Goal: Task Accomplishment & Management: Use online tool/utility

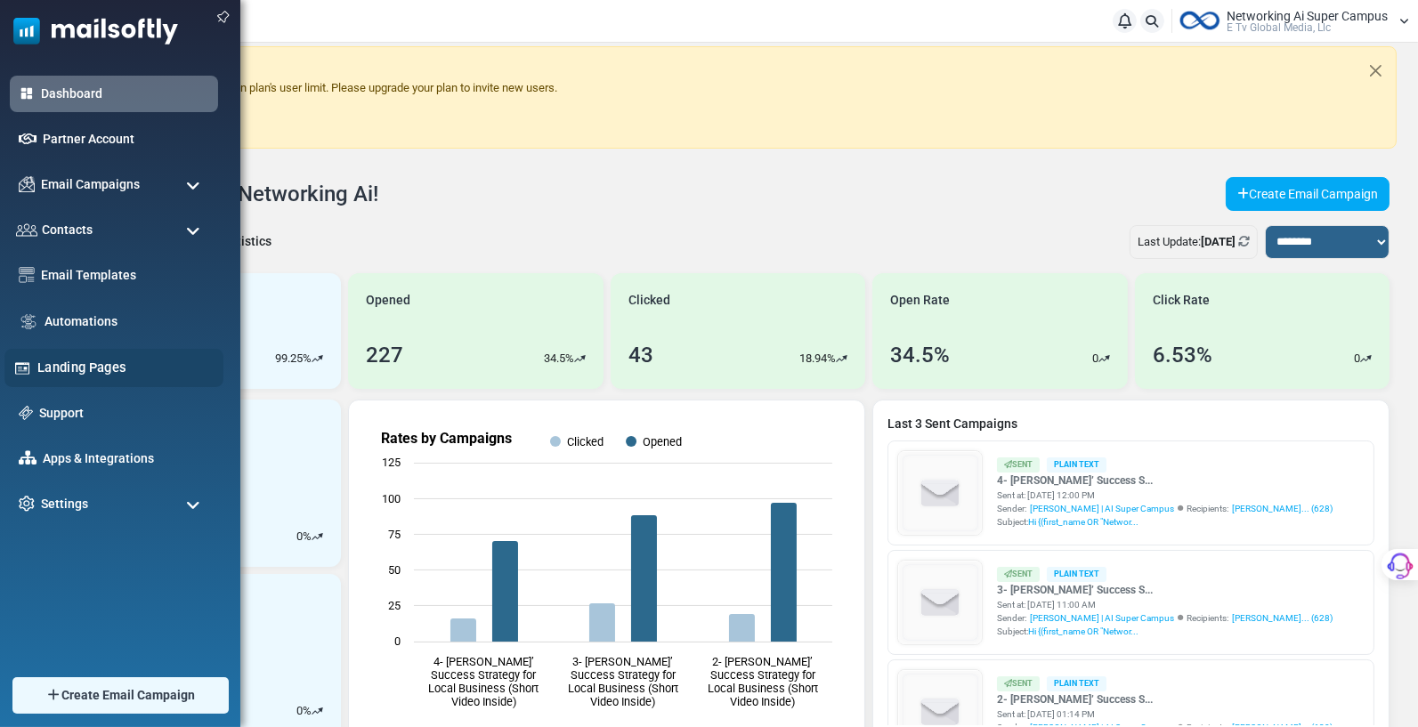
click at [26, 367] on img at bounding box center [22, 368] width 17 height 17
click at [54, 364] on link "Landing Pages" at bounding box center [125, 368] width 176 height 20
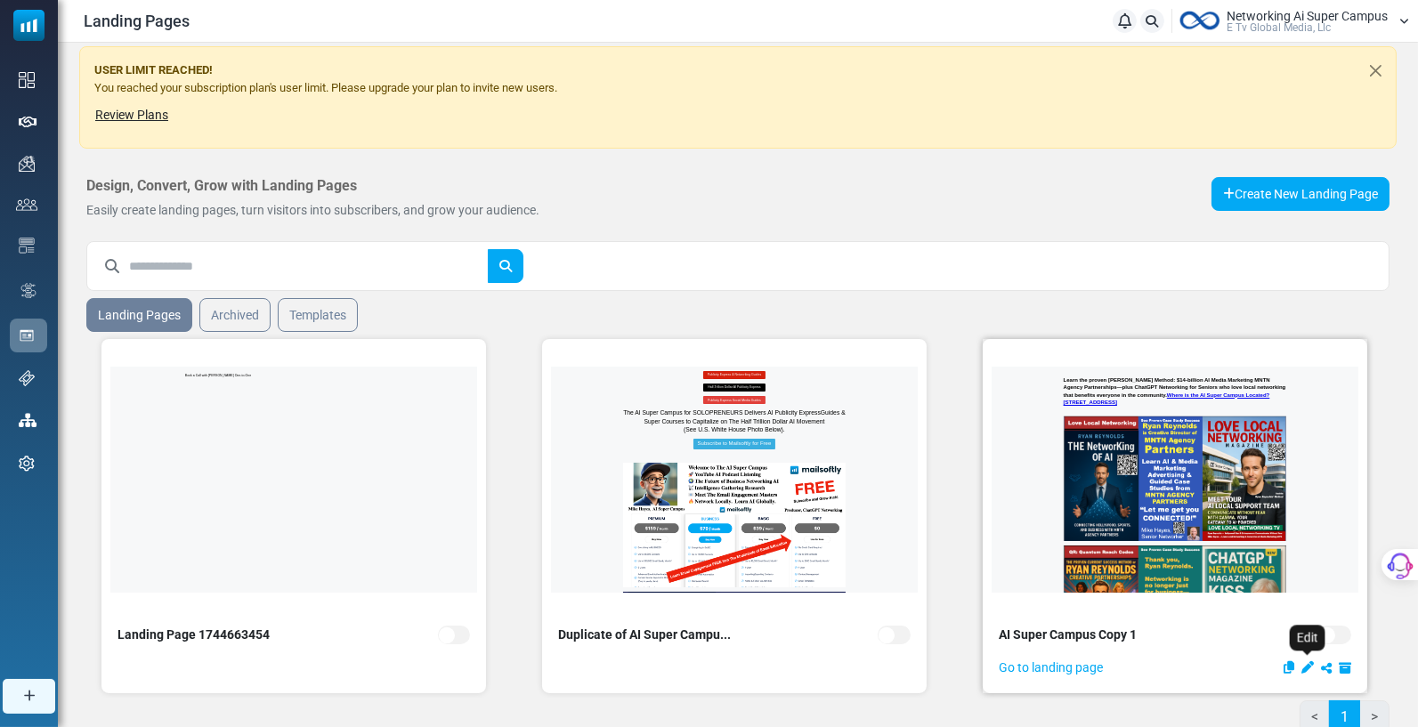
click at [1310, 663] on icon "Edit" at bounding box center [1307, 667] width 12 height 12
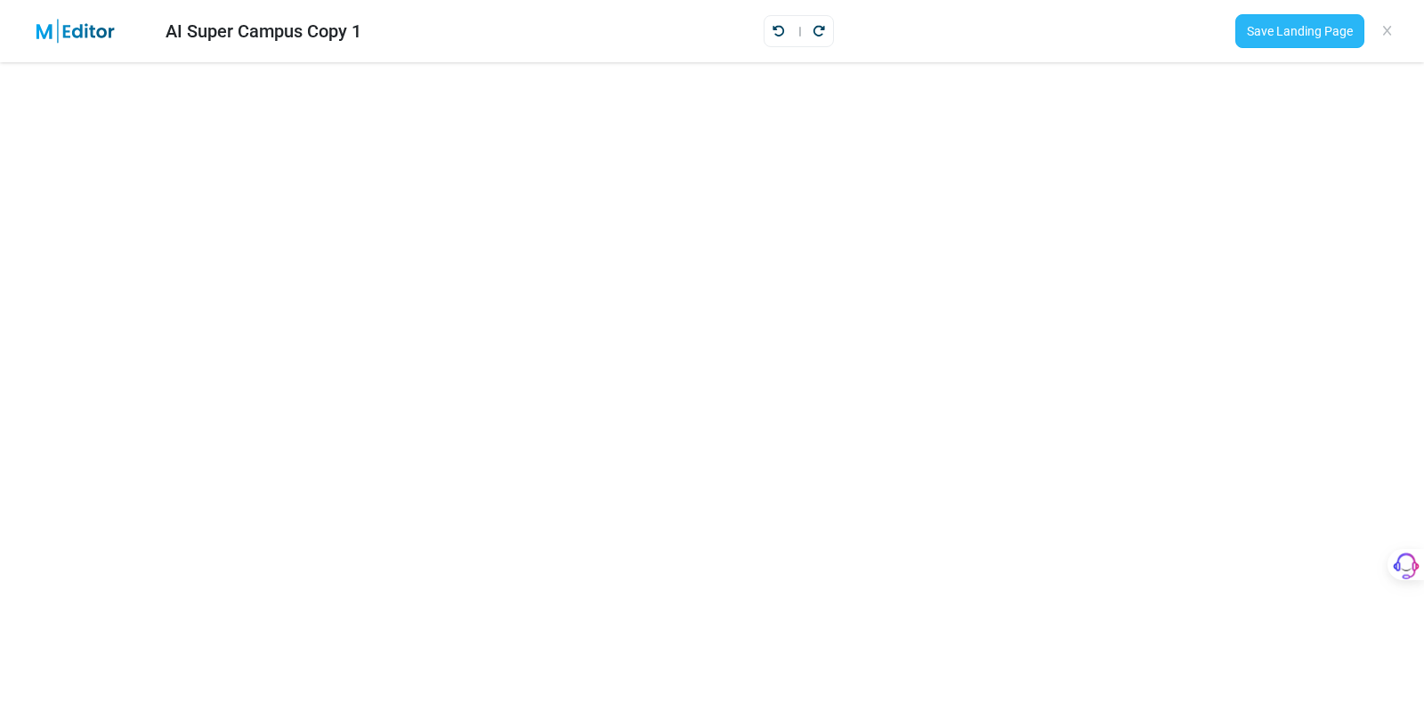
click at [1317, 28] on link "Save Landing Page" at bounding box center [1300, 31] width 129 height 34
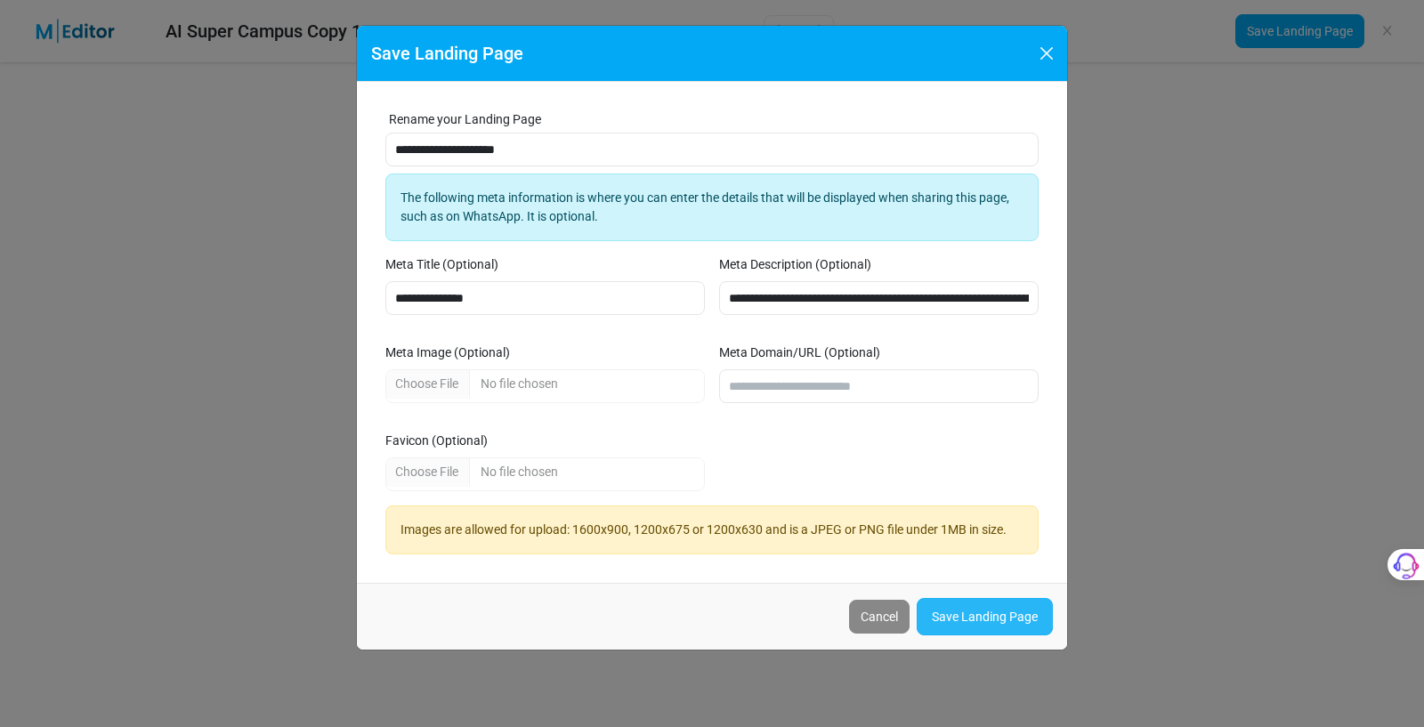
click at [980, 610] on link "Save Landing Page" at bounding box center [985, 616] width 136 height 37
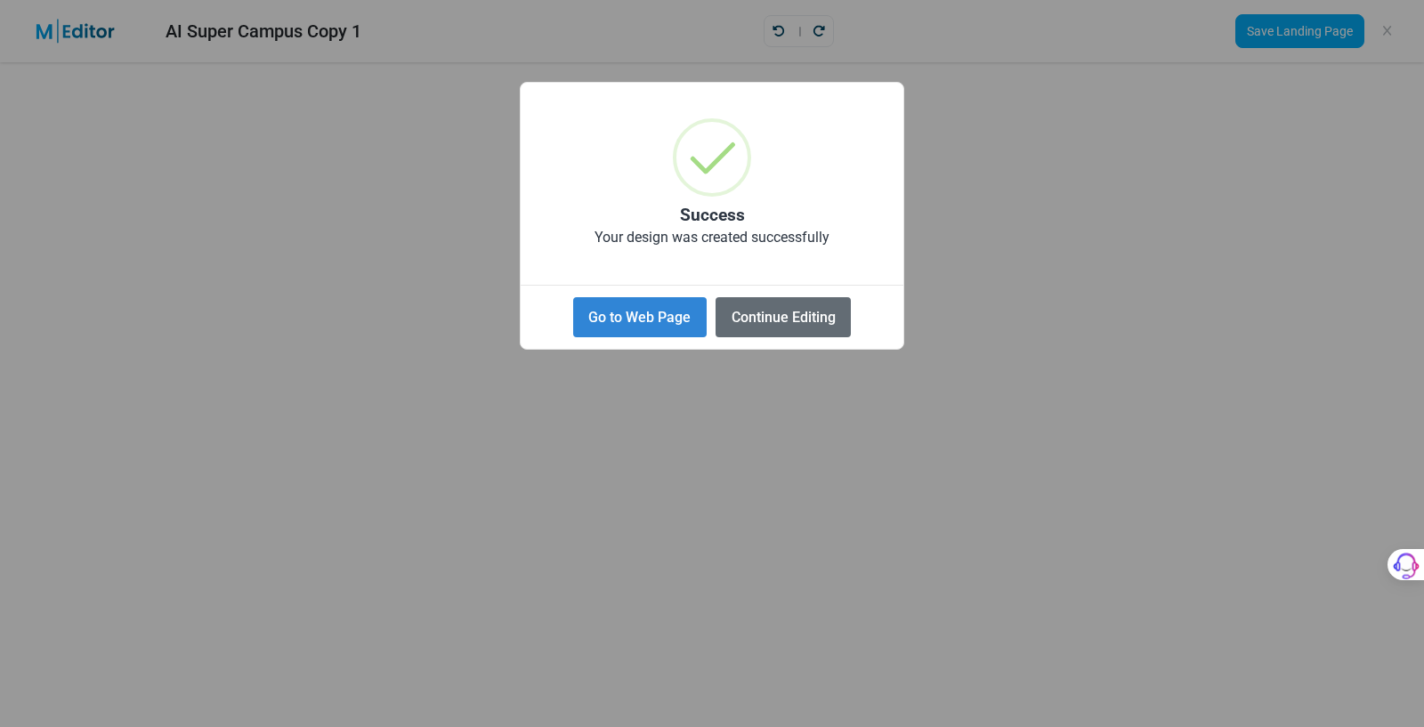
click at [790, 317] on button "Continue Editing" at bounding box center [783, 317] width 135 height 40
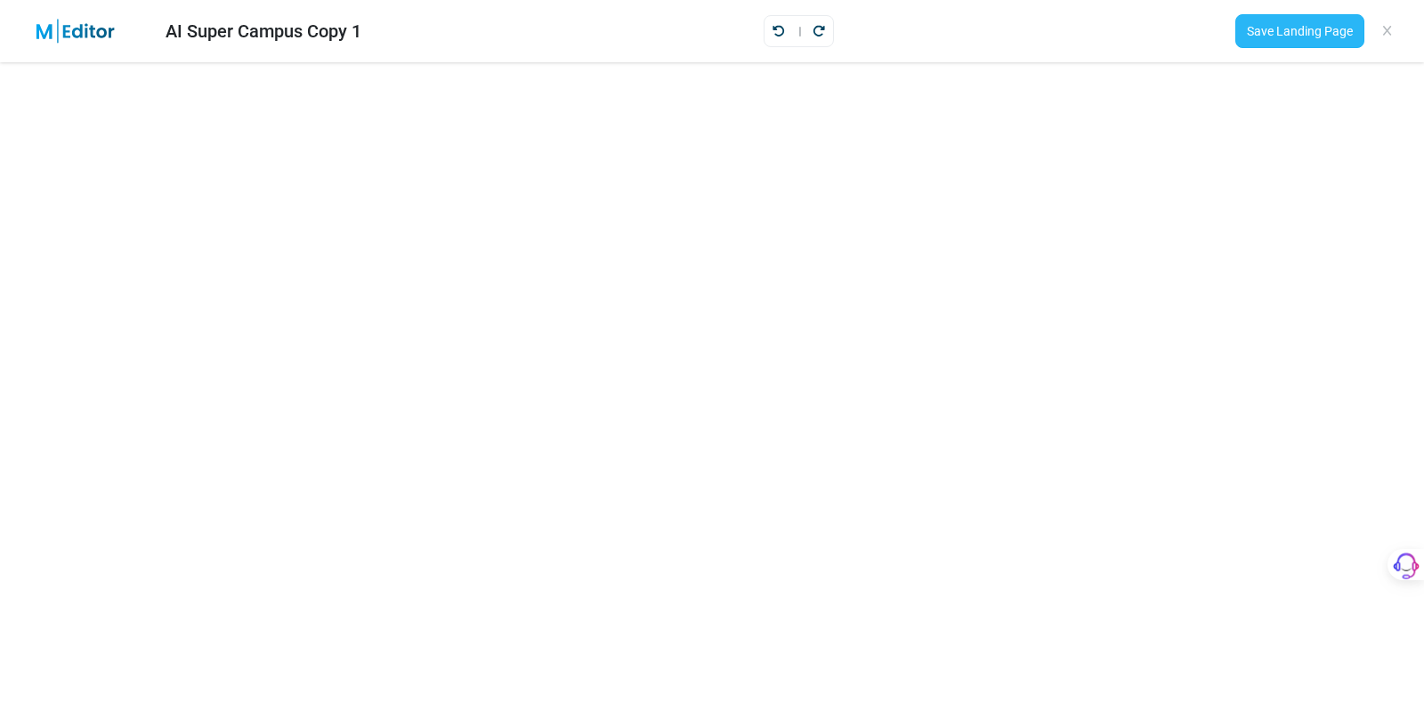
click at [1305, 30] on link "Save Landing Page" at bounding box center [1300, 31] width 129 height 34
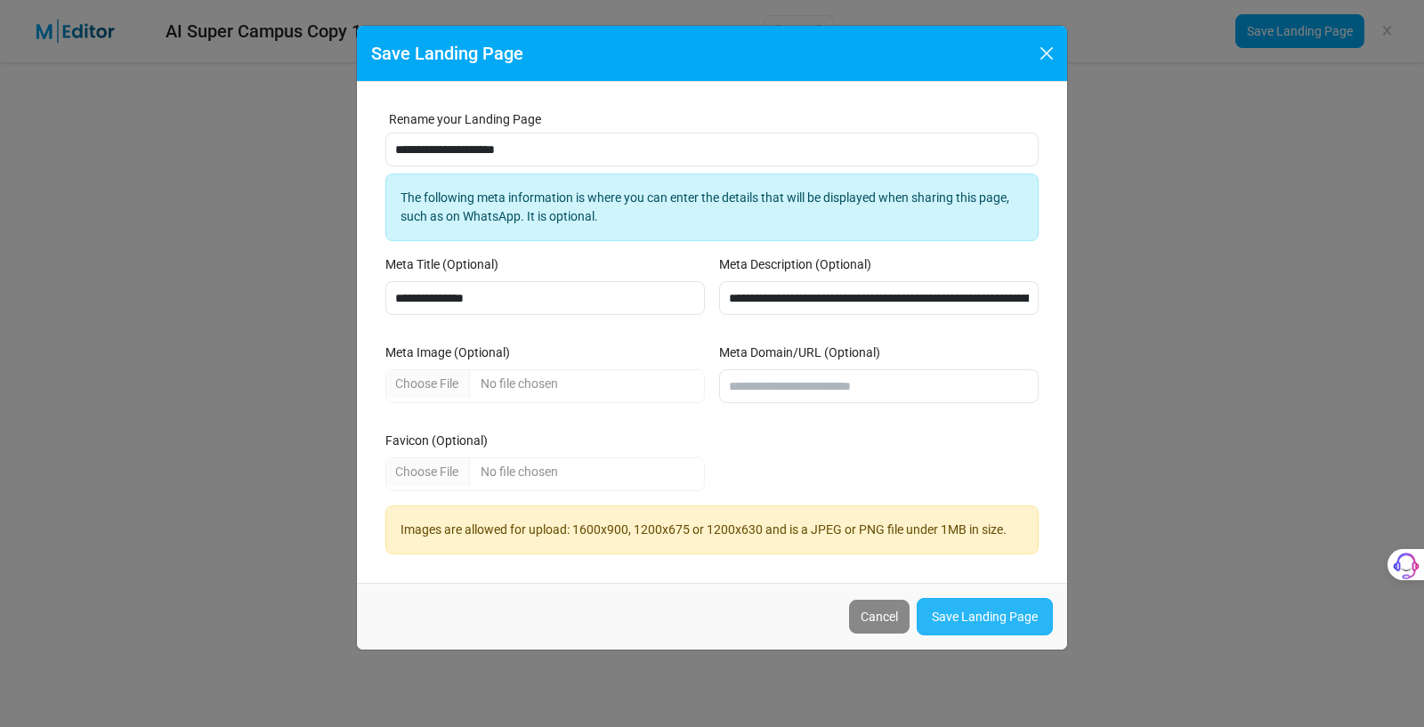
click at [979, 614] on link "Save Landing Page" at bounding box center [985, 616] width 136 height 37
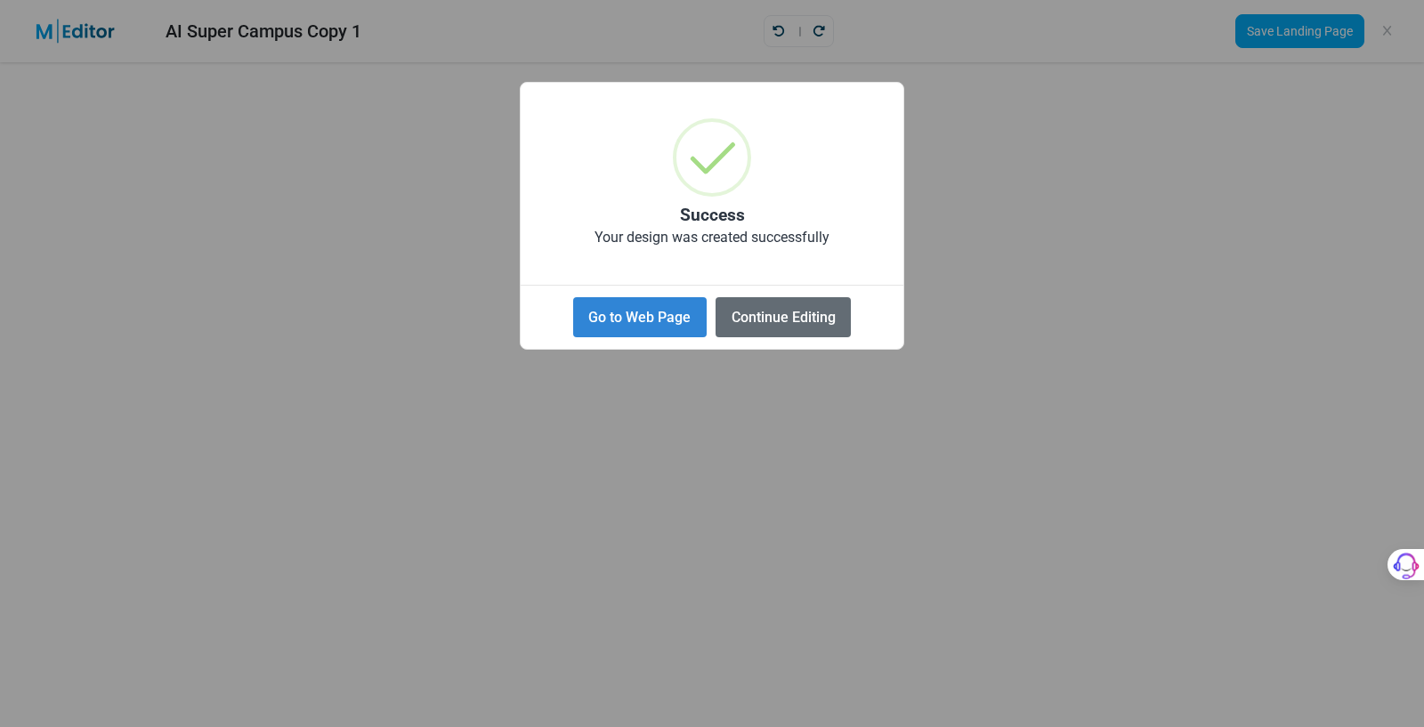
click at [814, 312] on button "Continue Editing" at bounding box center [783, 317] width 135 height 40
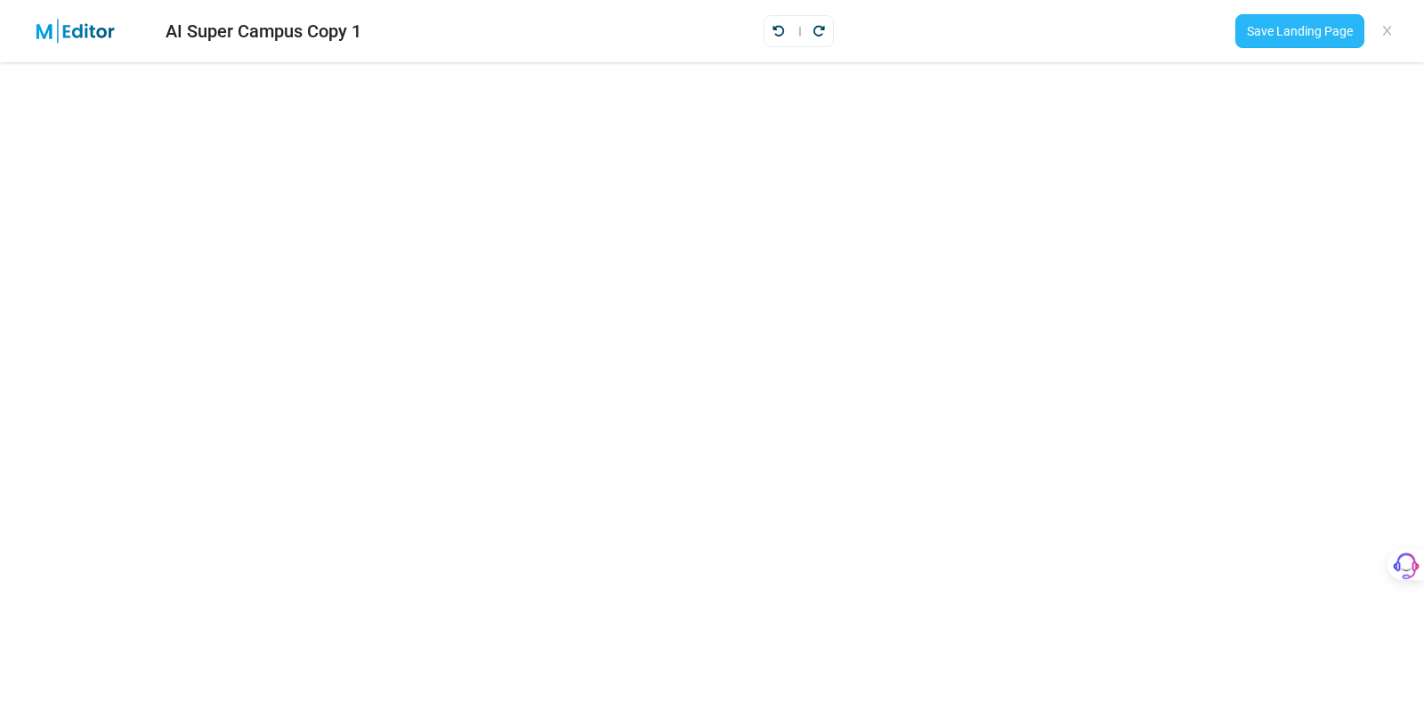
click at [1307, 22] on link "Save Landing Page" at bounding box center [1300, 31] width 129 height 34
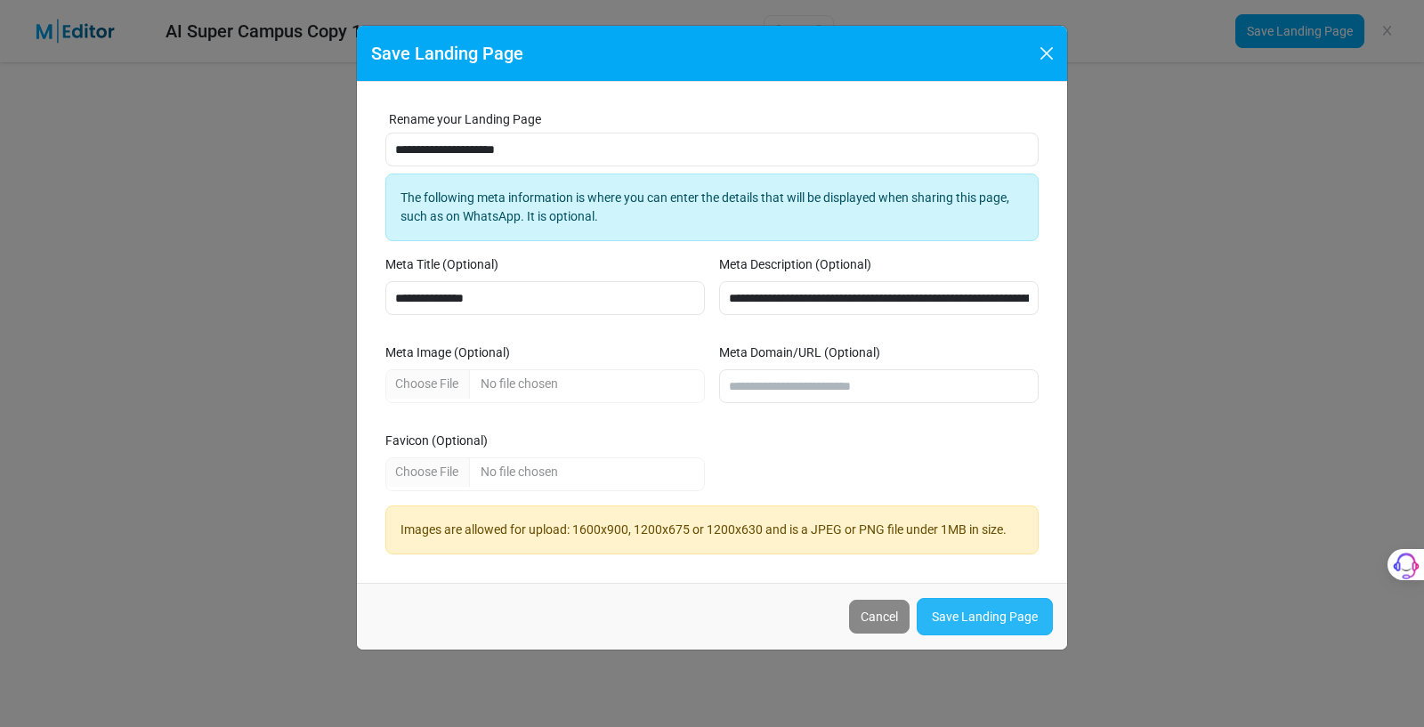
click at [970, 604] on link "Save Landing Page" at bounding box center [985, 616] width 136 height 37
